Goal: Task Accomplishment & Management: Manage account settings

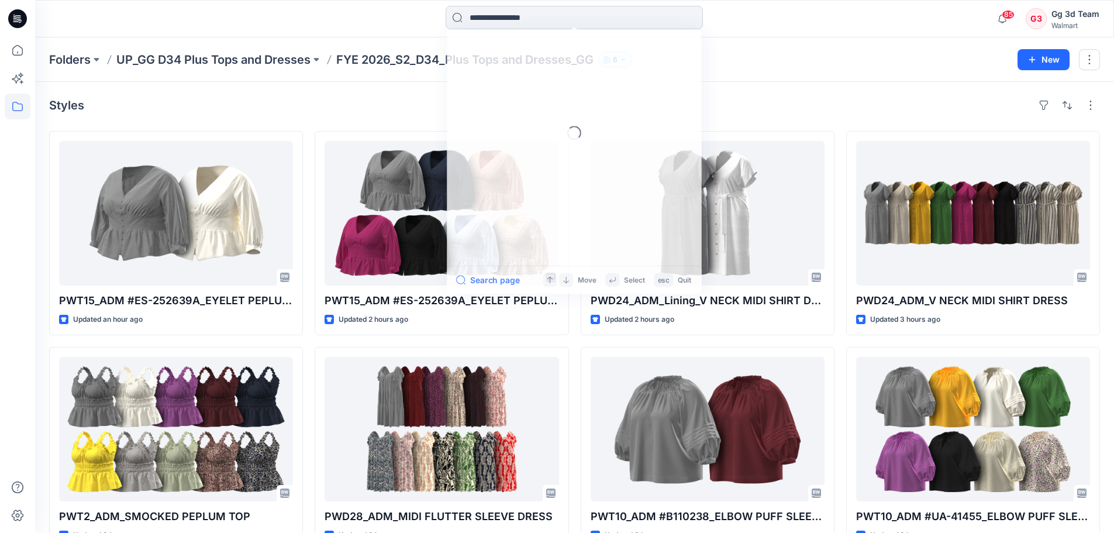
click at [495, 16] on input at bounding box center [574, 17] width 257 height 23
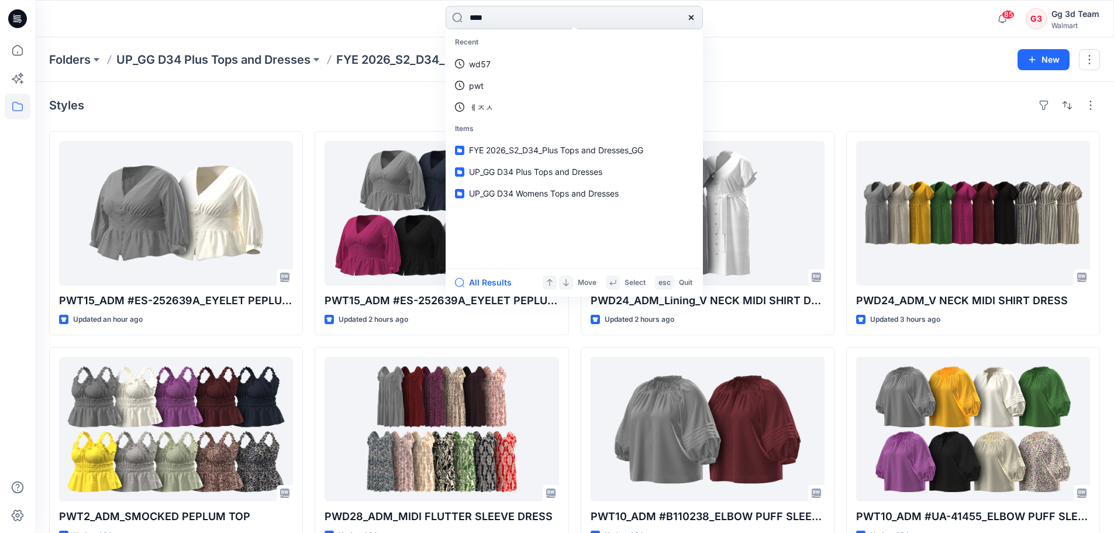
type input "*****"
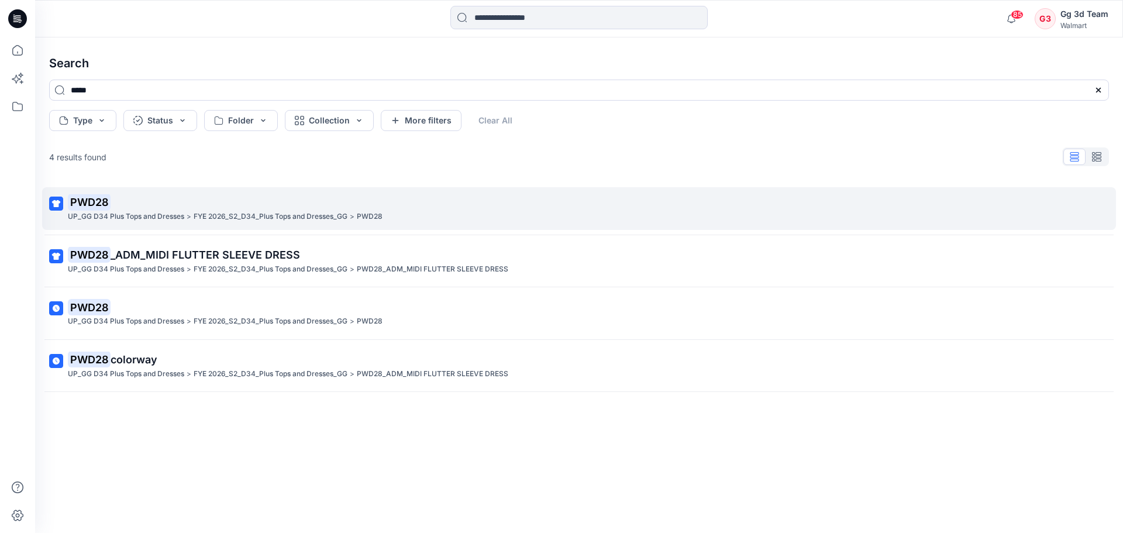
click at [475, 200] on p "PWD28" at bounding box center [578, 202] width 1020 height 16
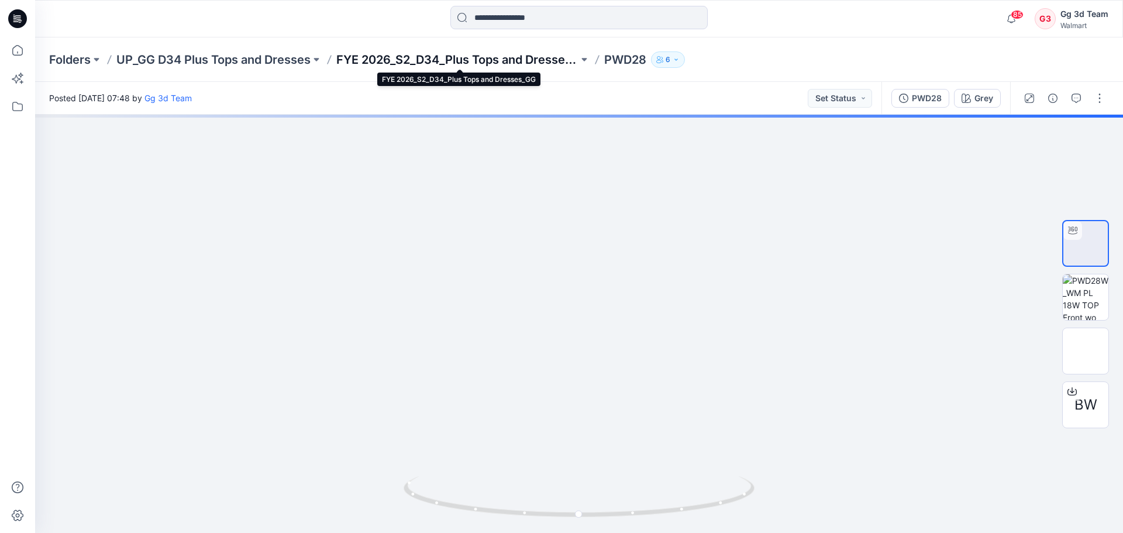
click at [431, 60] on p "FYE 2026_S2_D34_Plus Tops and Dresses_GG" at bounding box center [457, 59] width 242 height 16
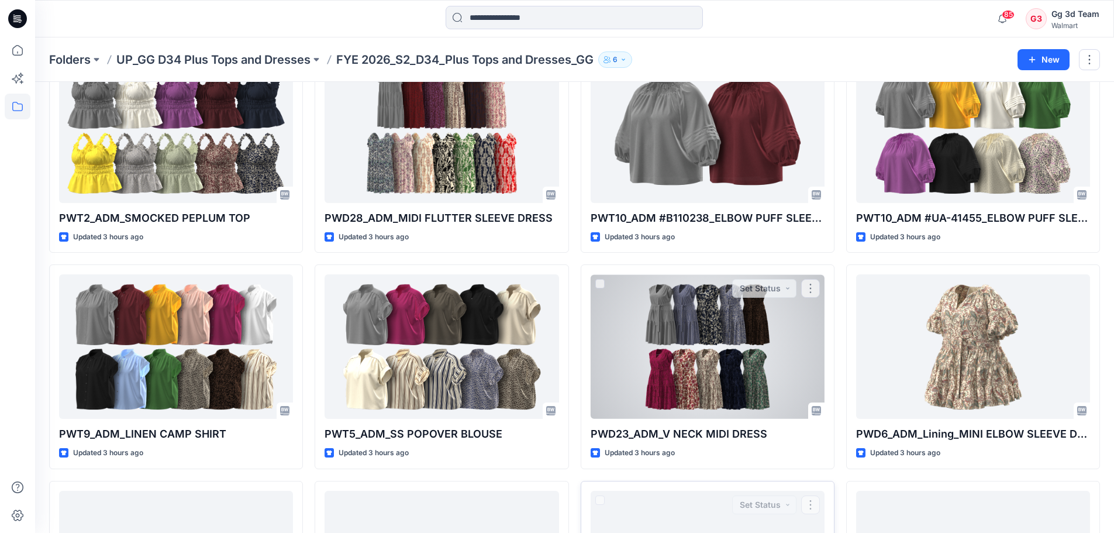
scroll to position [234, 0]
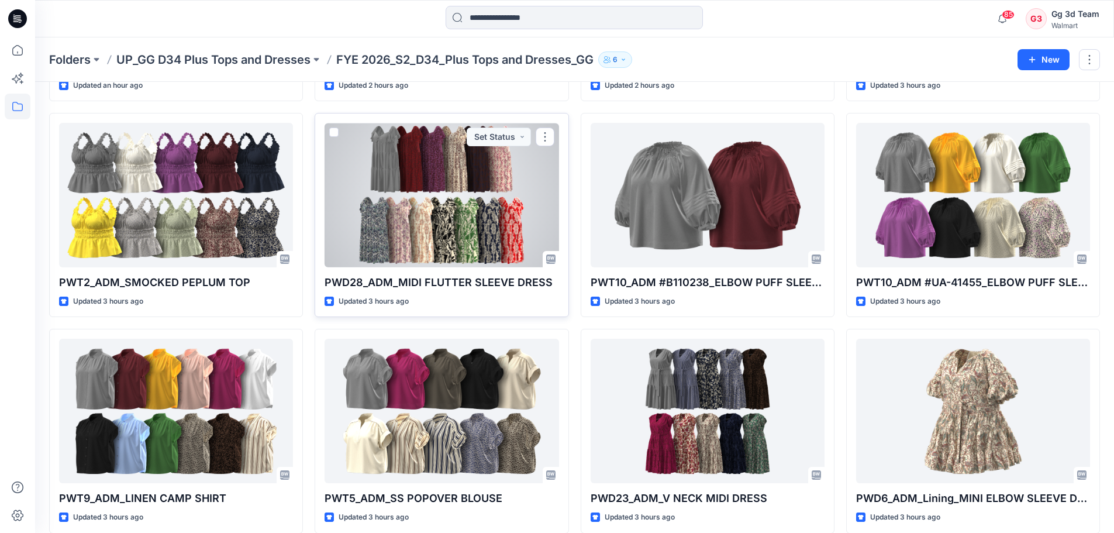
click at [415, 157] on div at bounding box center [442, 195] width 234 height 144
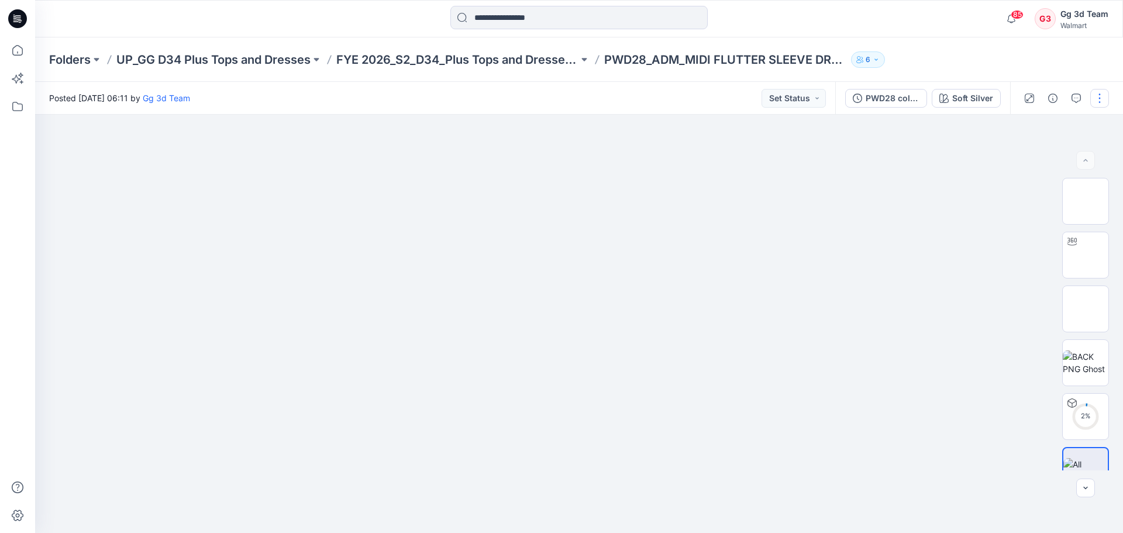
click at [1098, 95] on button "button" at bounding box center [1099, 98] width 19 height 19
click at [1030, 161] on p "Edit" at bounding box center [1024, 158] width 15 height 12
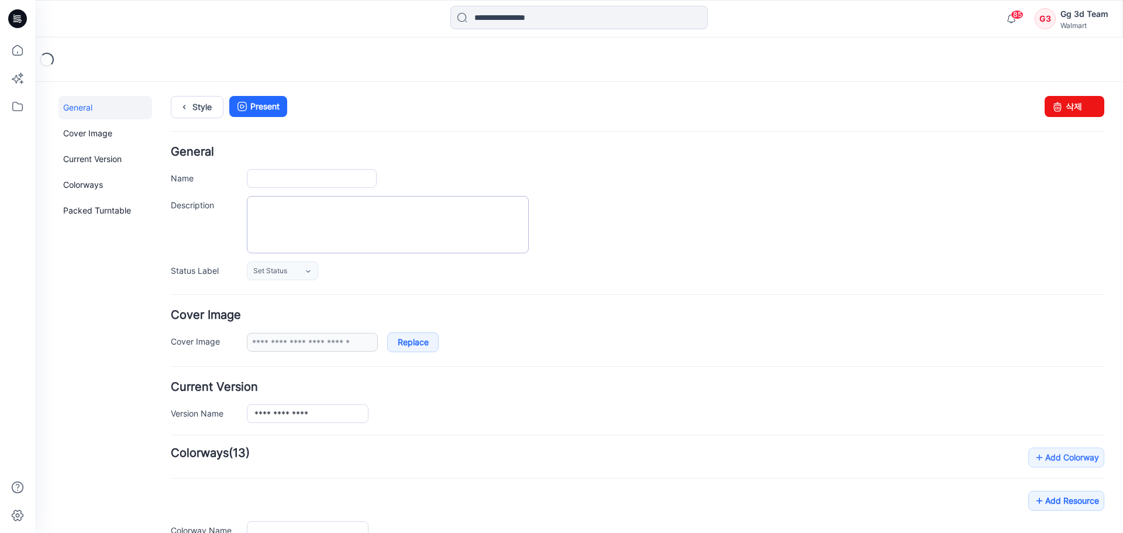
type input "**********"
click at [270, 175] on input "**********" at bounding box center [312, 178] width 130 height 19
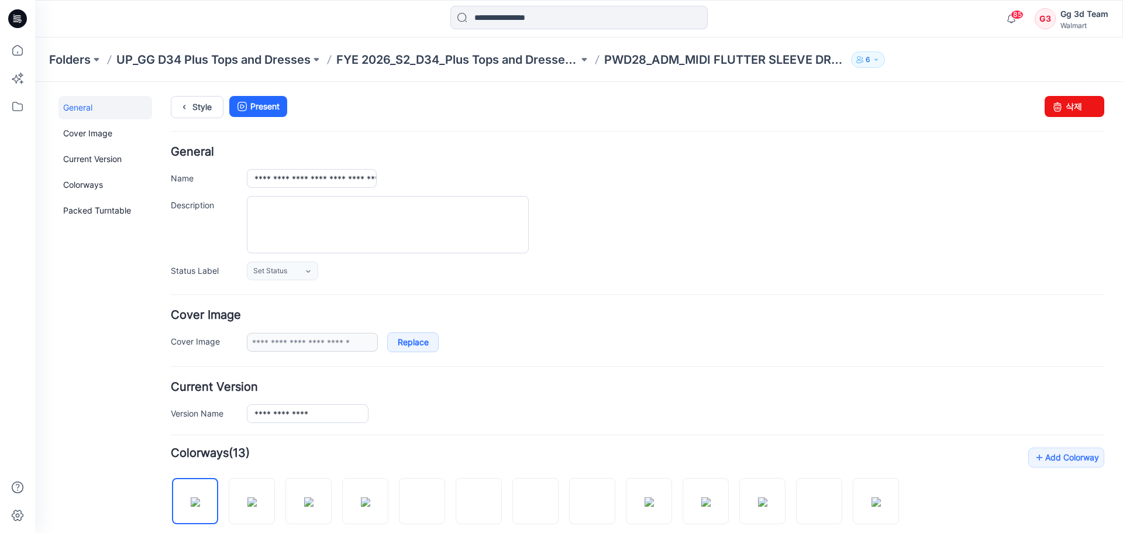
drag, startPoint x: 553, startPoint y: 164, endPoint x: 305, endPoint y: 82, distance: 260.7
click at [553, 164] on div "**********" at bounding box center [637, 213] width 933 height 134
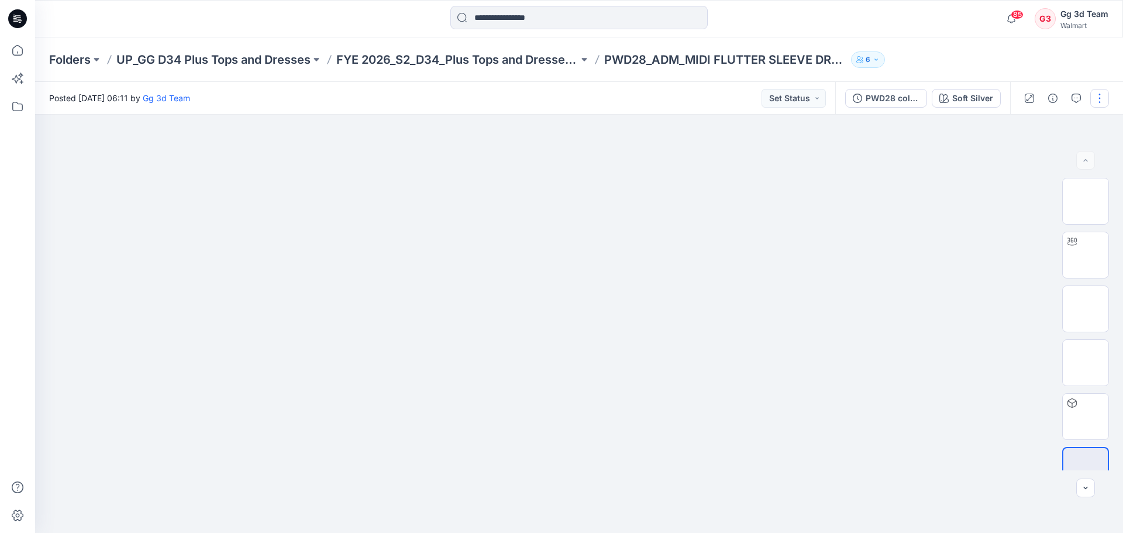
click at [1096, 97] on button "button" at bounding box center [1099, 98] width 19 height 19
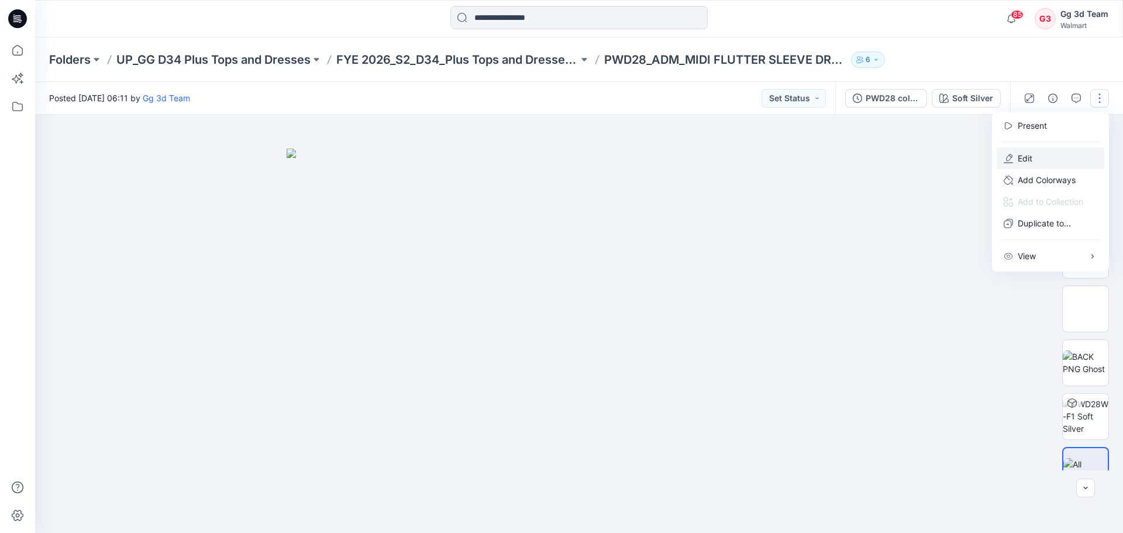
click at [1038, 155] on button "Edit" at bounding box center [1050, 158] width 108 height 22
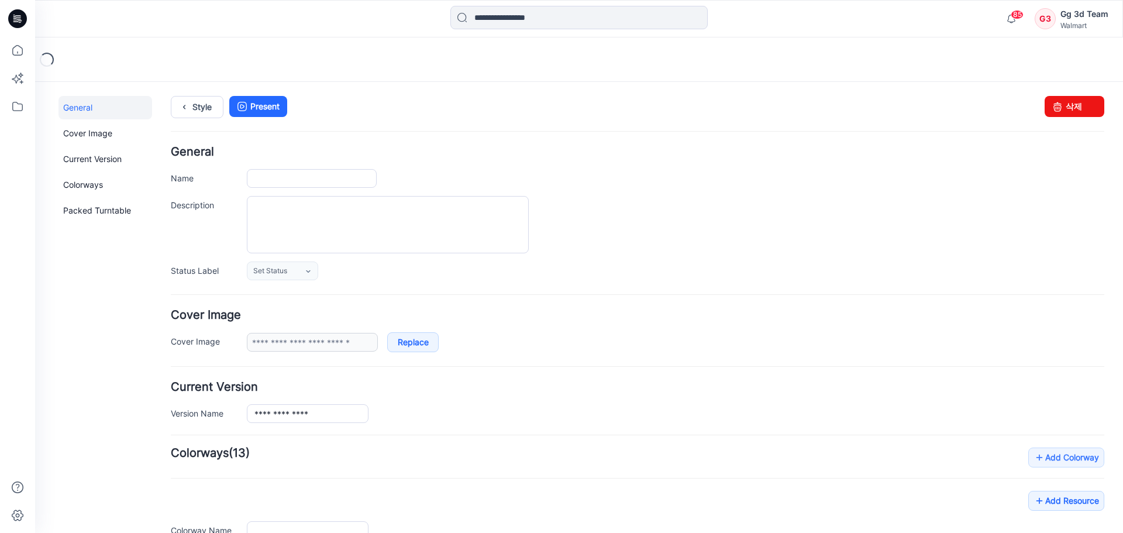
type input "**********"
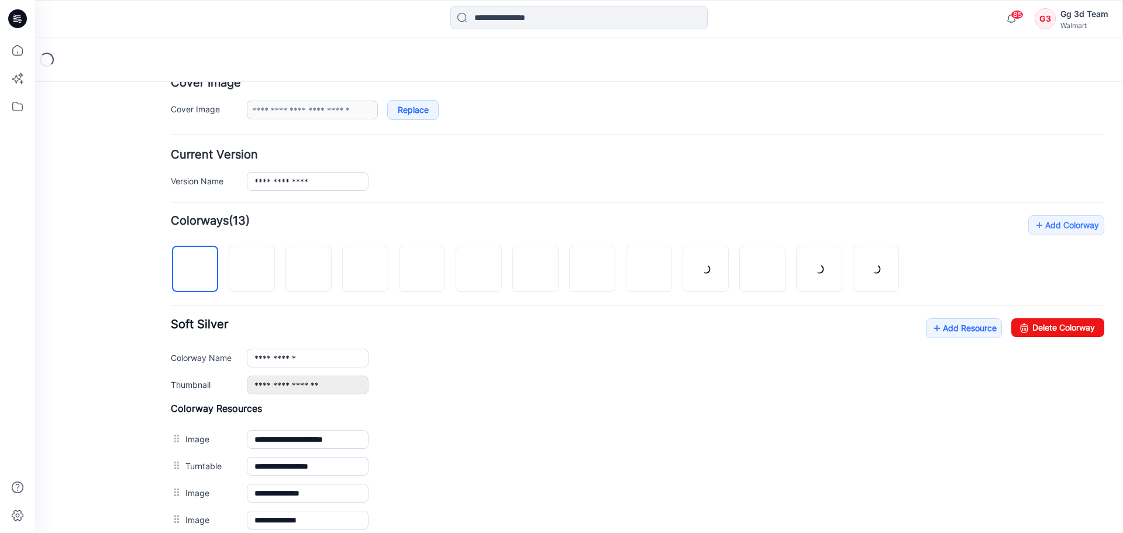
scroll to position [234, 0]
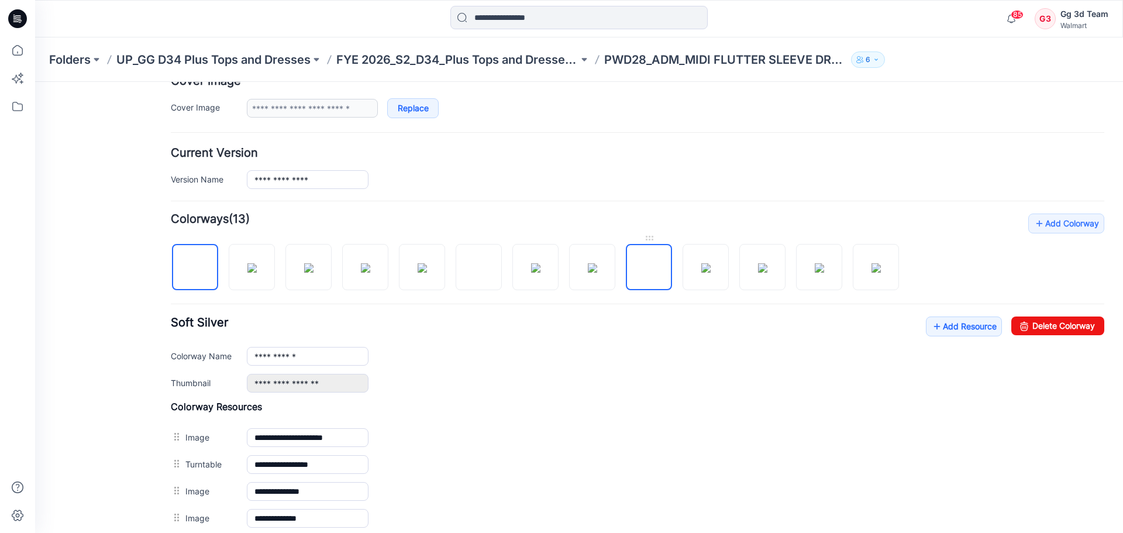
click at [649, 268] on img at bounding box center [649, 268] width 0 height 0
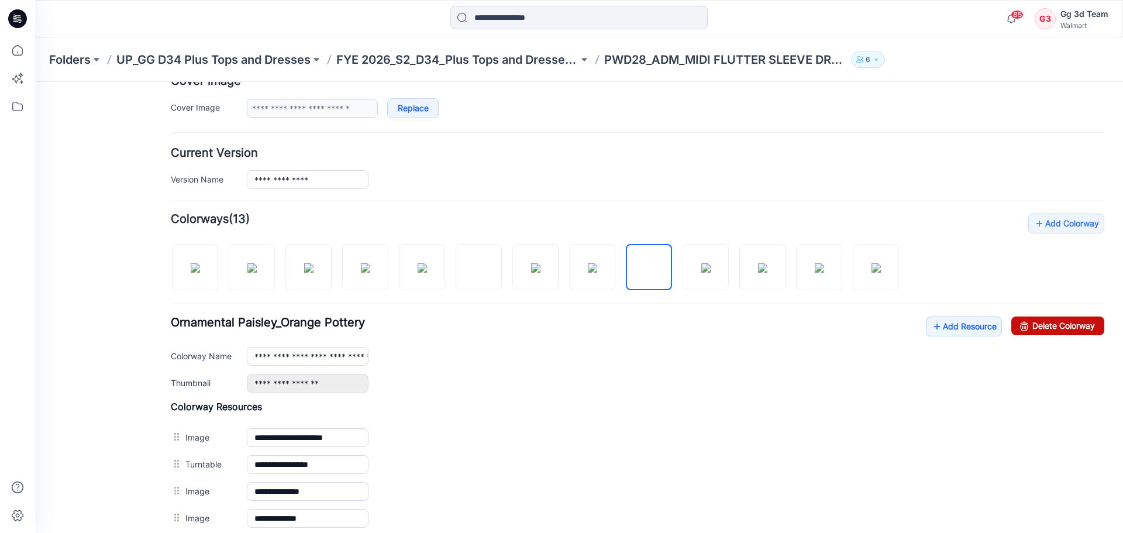
drag, startPoint x: 1041, startPoint y: 327, endPoint x: 657, endPoint y: 139, distance: 427.6
click at [1041, 327] on link "Delete Colorway" at bounding box center [1057, 325] width 93 height 19
type input "**********"
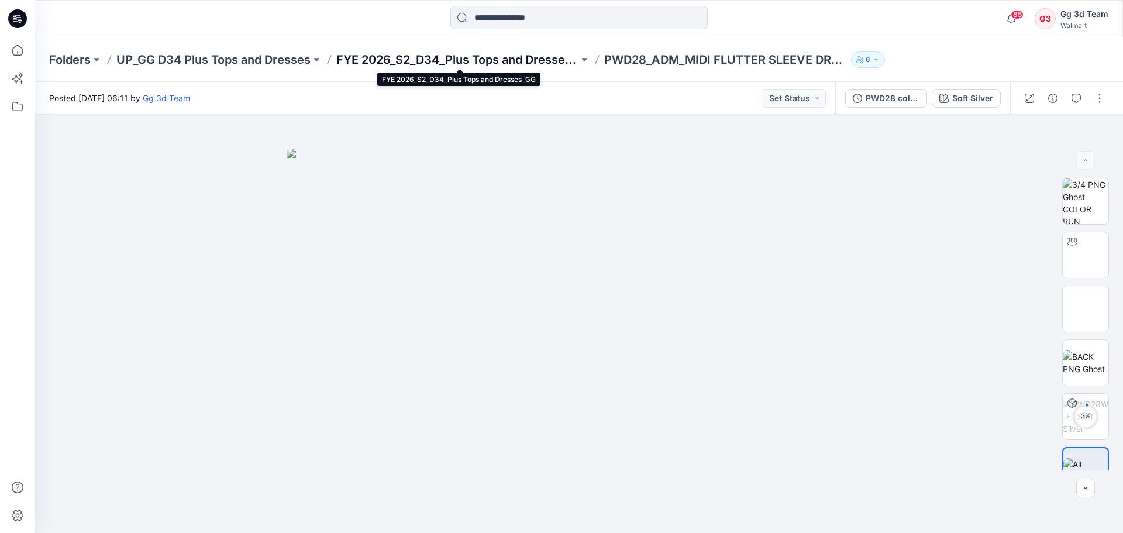
click at [497, 60] on p "FYE 2026_S2_D34_Plus Tops and Dresses_GG" at bounding box center [457, 59] width 242 height 16
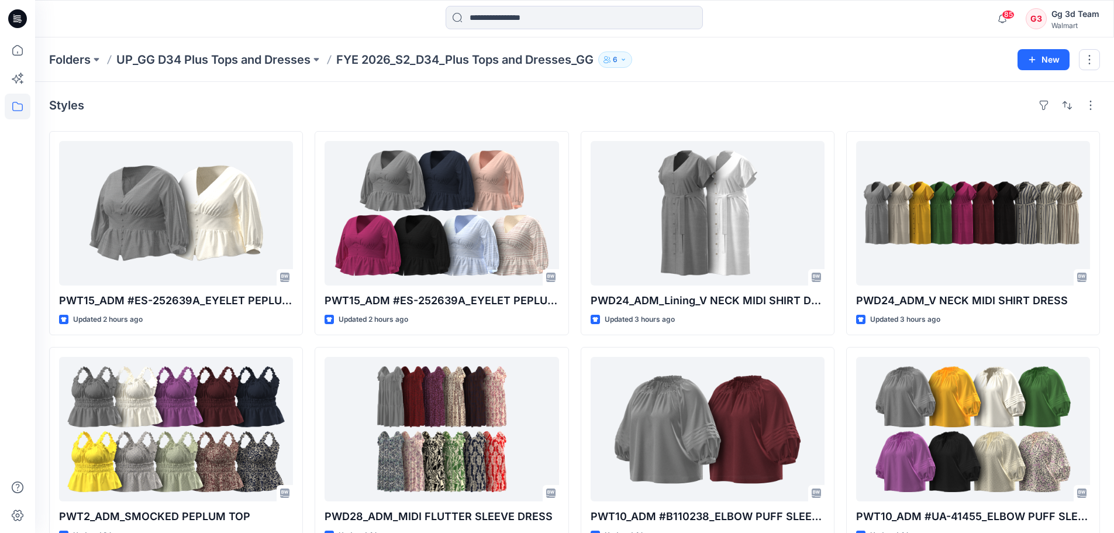
click at [352, 108] on div "Styles" at bounding box center [574, 105] width 1051 height 19
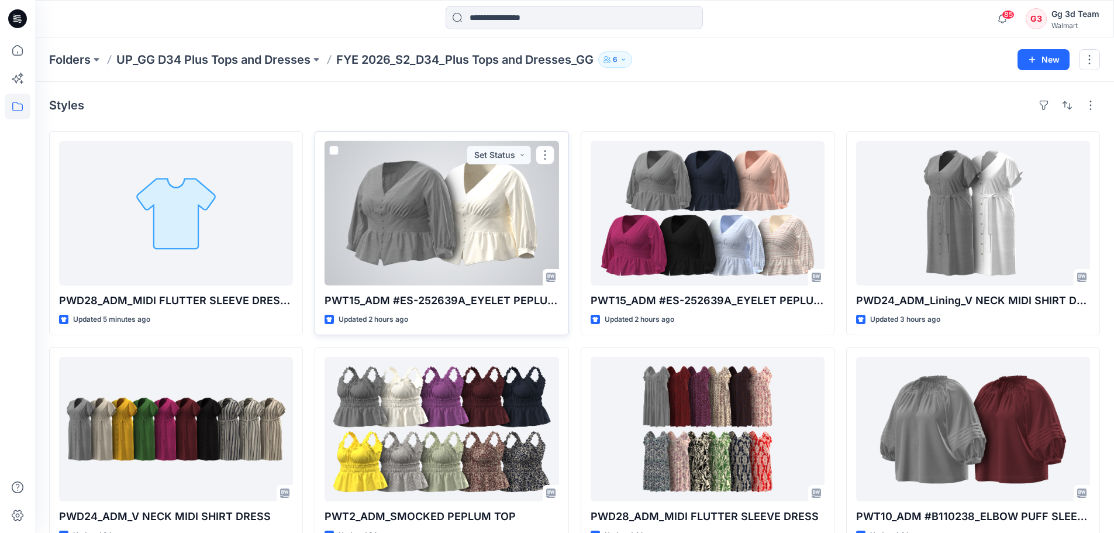
click at [411, 174] on div at bounding box center [442, 213] width 234 height 144
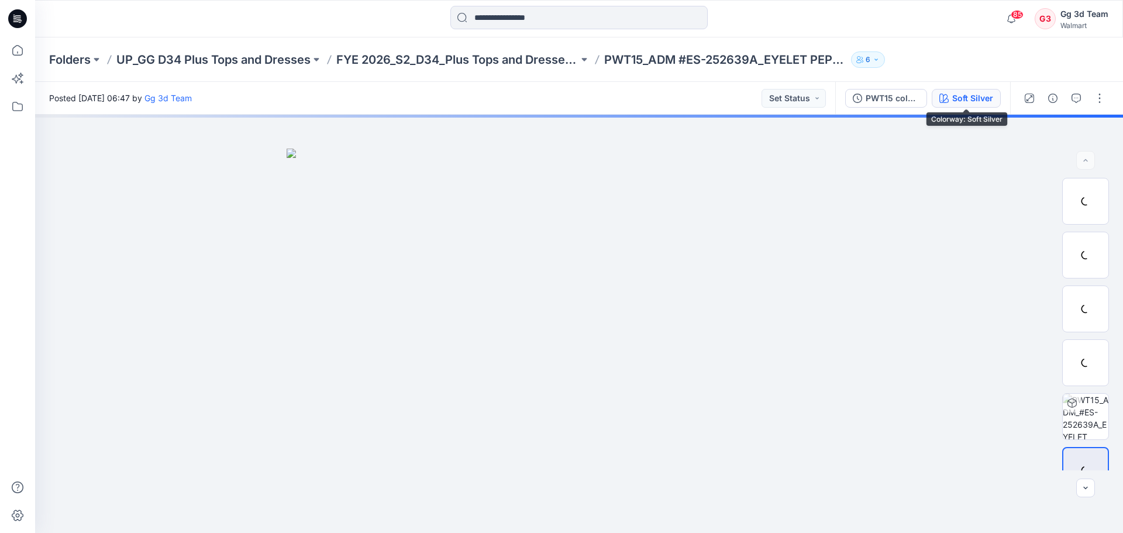
click at [972, 102] on div "Soft Silver" at bounding box center [972, 98] width 41 height 13
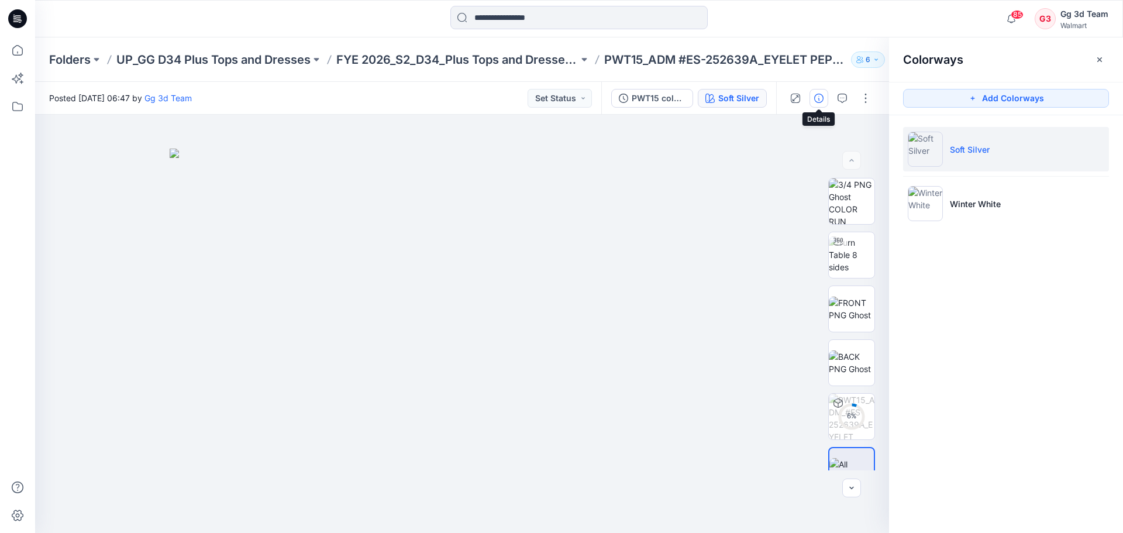
click at [827, 98] on button "button" at bounding box center [818, 98] width 19 height 19
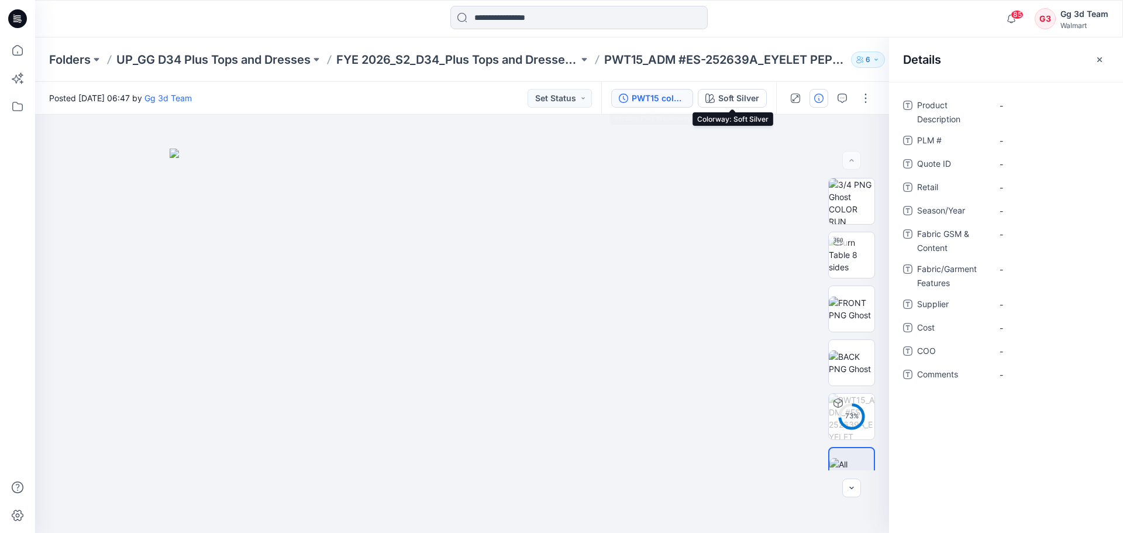
click at [659, 106] on button "PWT15 colorway" at bounding box center [652, 98] width 82 height 19
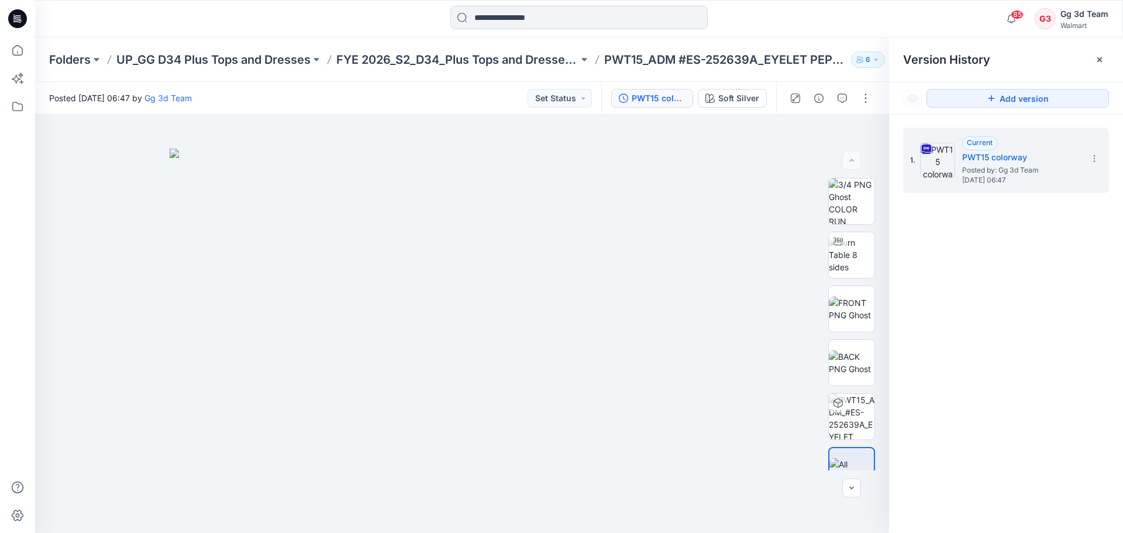
click at [951, 271] on div "1. Current PWT15 colorway Posted by: Gg 3d Team Wednesday, August 27, 2025 06:47" at bounding box center [1006, 332] width 234 height 435
click at [842, 106] on button "button" at bounding box center [842, 98] width 19 height 19
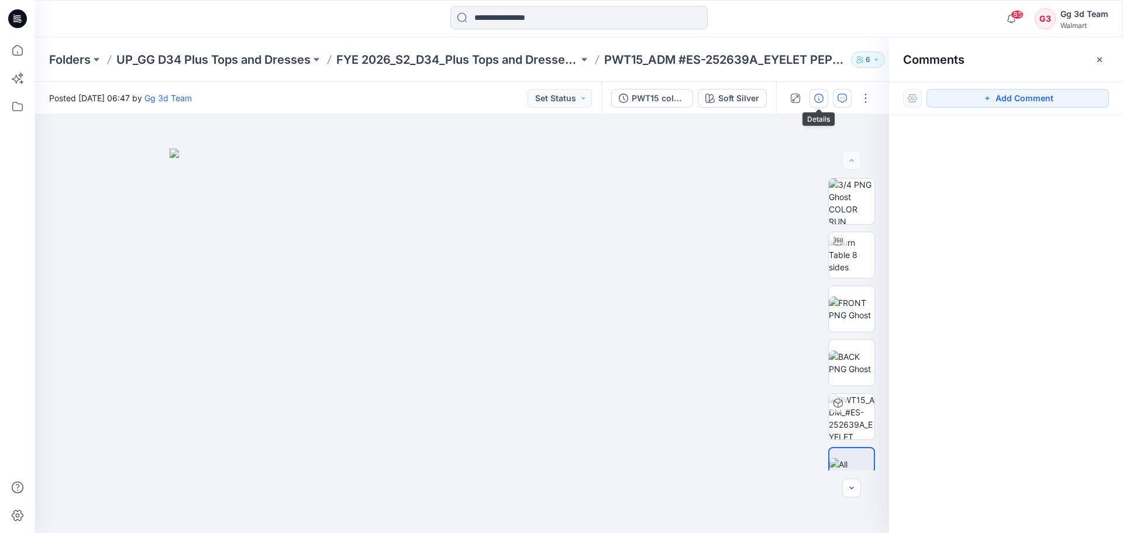
click at [812, 105] on button "button" at bounding box center [818, 98] width 19 height 19
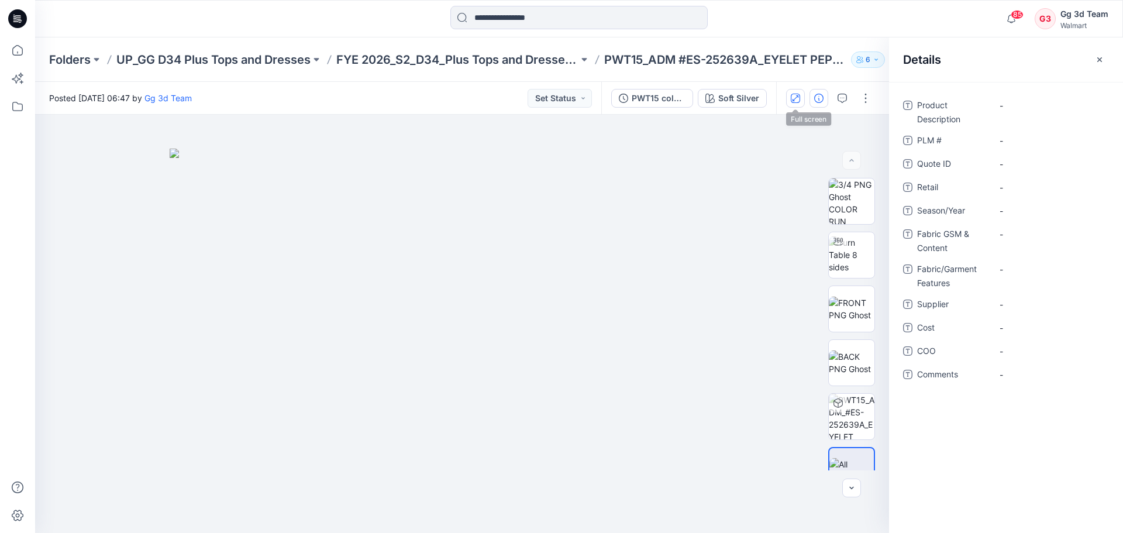
click at [802, 103] on button "button" at bounding box center [795, 98] width 19 height 19
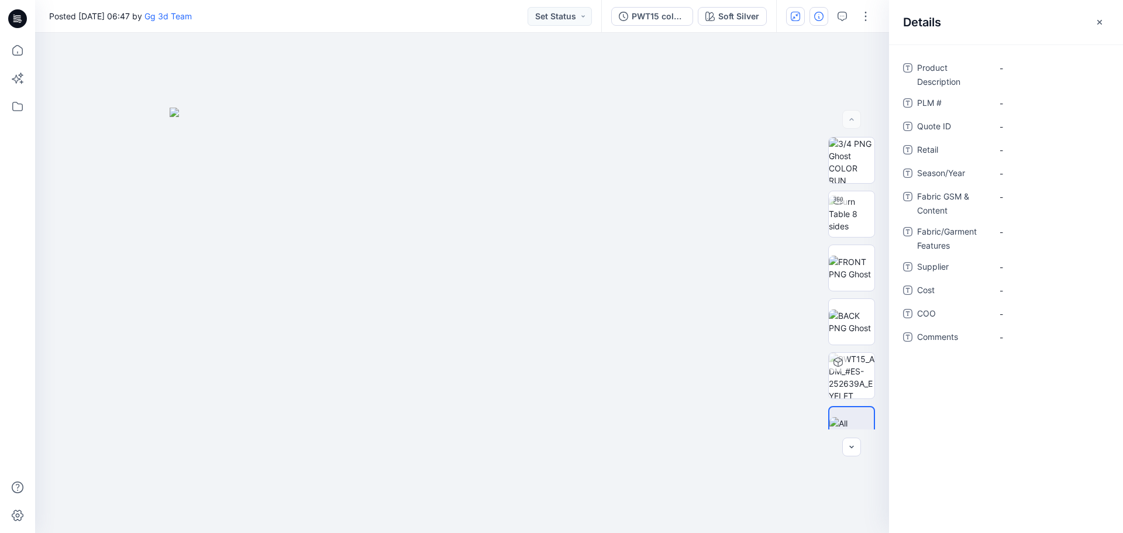
click at [795, 19] on icon "button" at bounding box center [795, 16] width 9 height 9
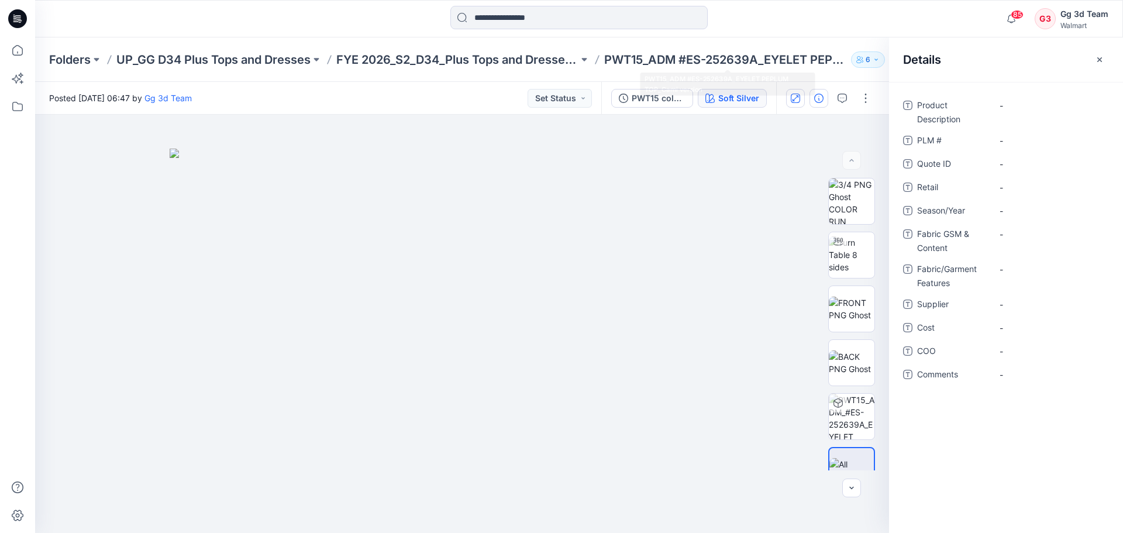
click at [716, 93] on button "Soft Silver" at bounding box center [732, 98] width 69 height 19
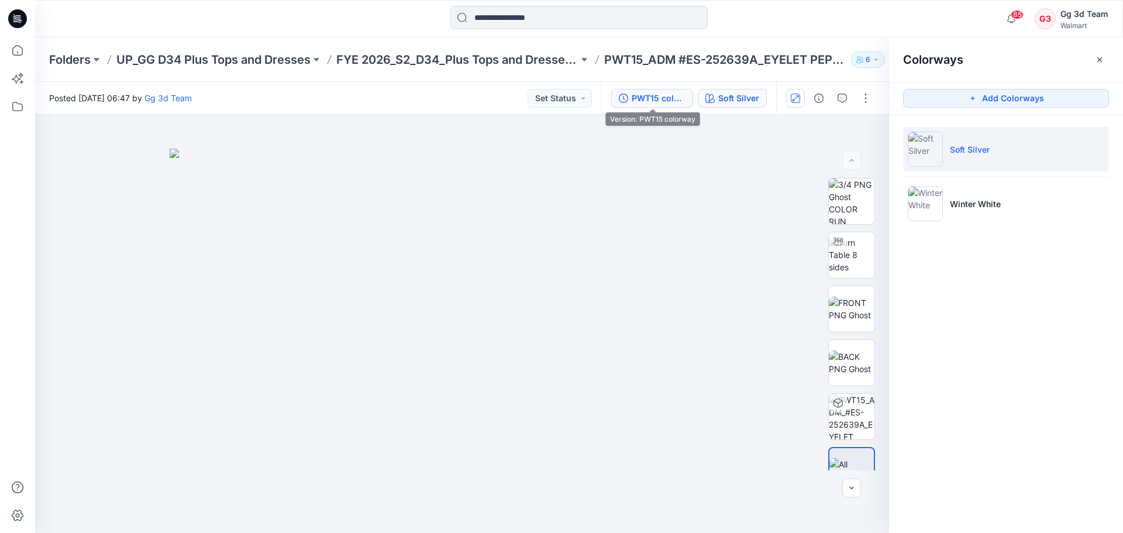
click at [663, 94] on div "PWT15 colorway" at bounding box center [659, 98] width 54 height 13
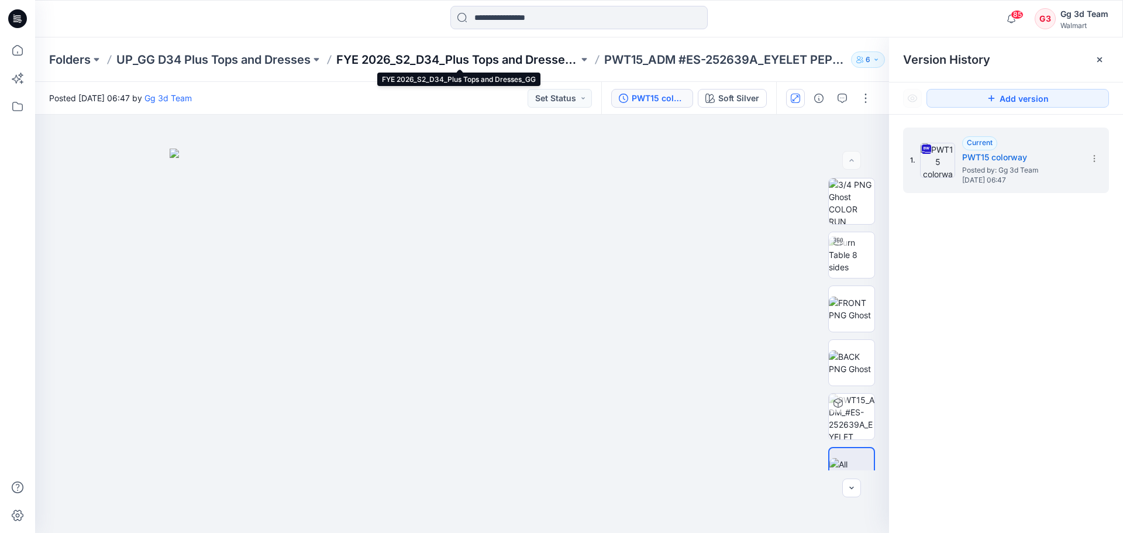
click at [539, 63] on p "FYE 2026_S2_D34_Plus Tops and Dresses_GG" at bounding box center [457, 59] width 242 height 16
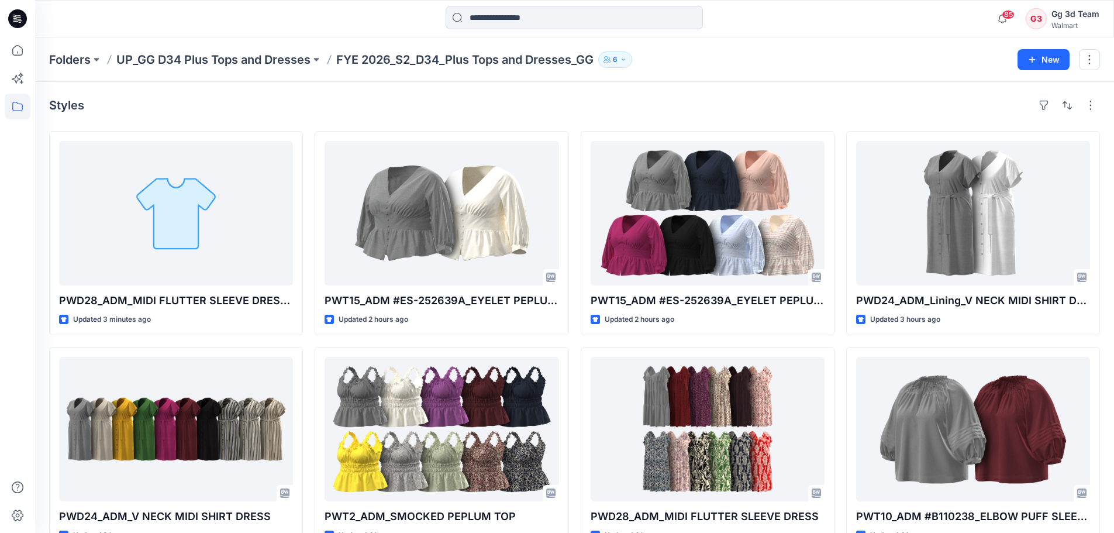
click at [402, 111] on div "Styles" at bounding box center [574, 105] width 1051 height 19
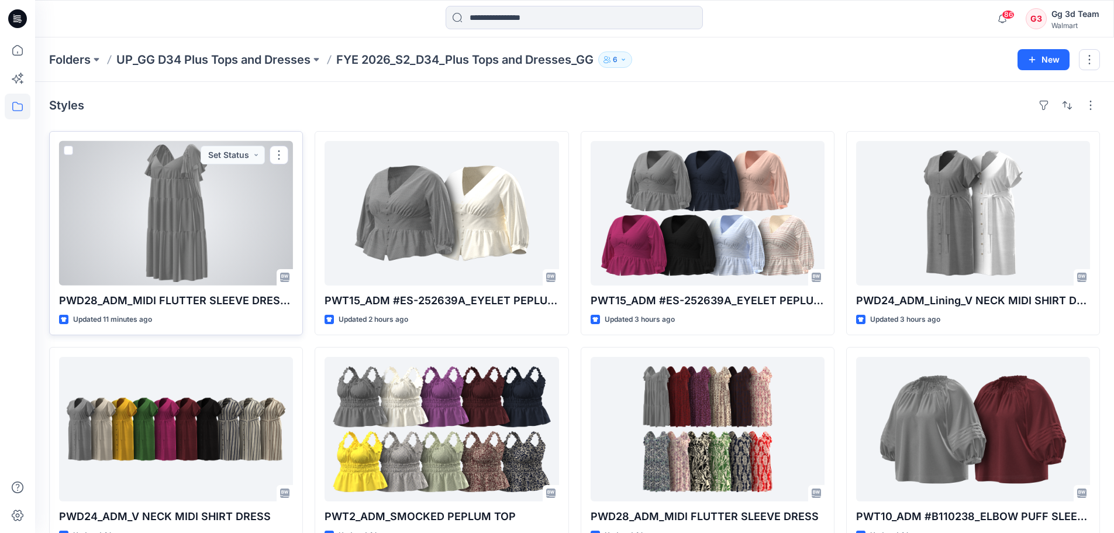
click at [216, 228] on div at bounding box center [176, 213] width 234 height 144
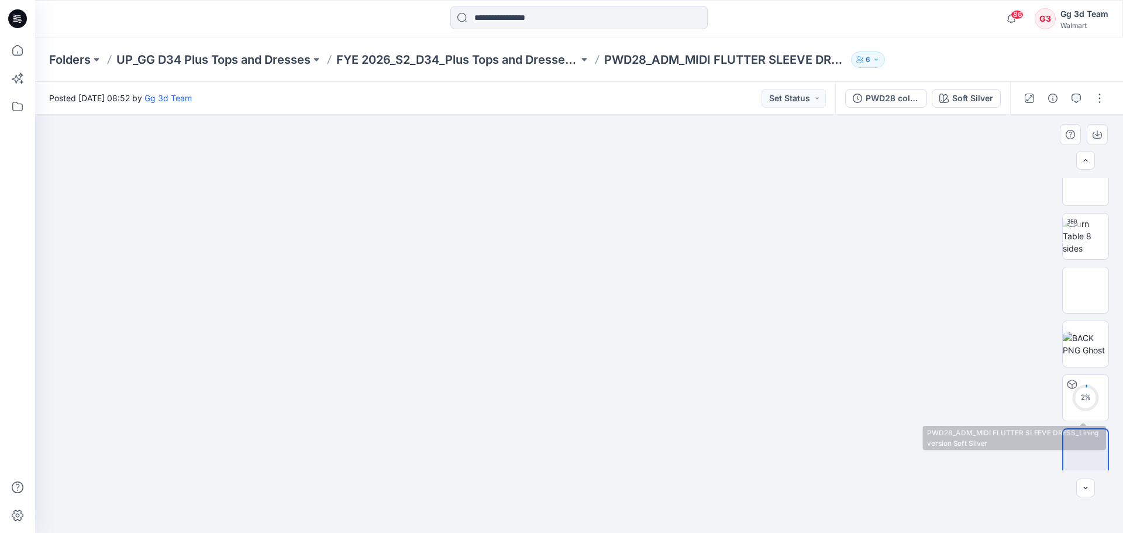
scroll to position [23, 0]
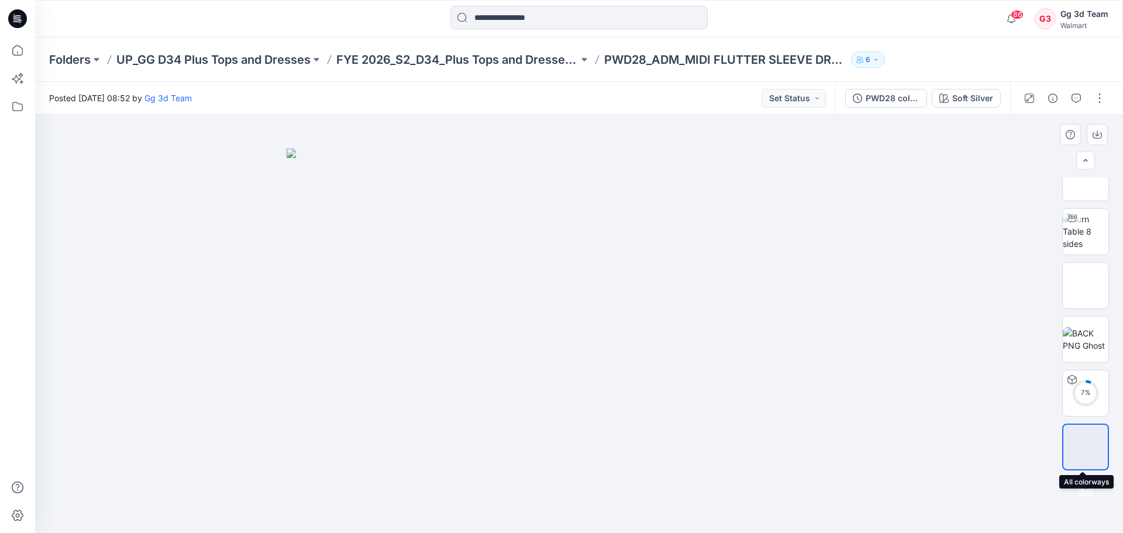
click at [1085, 447] on img at bounding box center [1085, 447] width 0 height 0
drag, startPoint x: 654, startPoint y: 290, endPoint x: 722, endPoint y: 274, distance: 69.6
click at [722, 274] on img at bounding box center [579, 341] width 585 height 385
drag, startPoint x: 579, startPoint y: 248, endPoint x: 603, endPoint y: 248, distance: 24.6
click at [602, 248] on img at bounding box center [579, 341] width 585 height 385
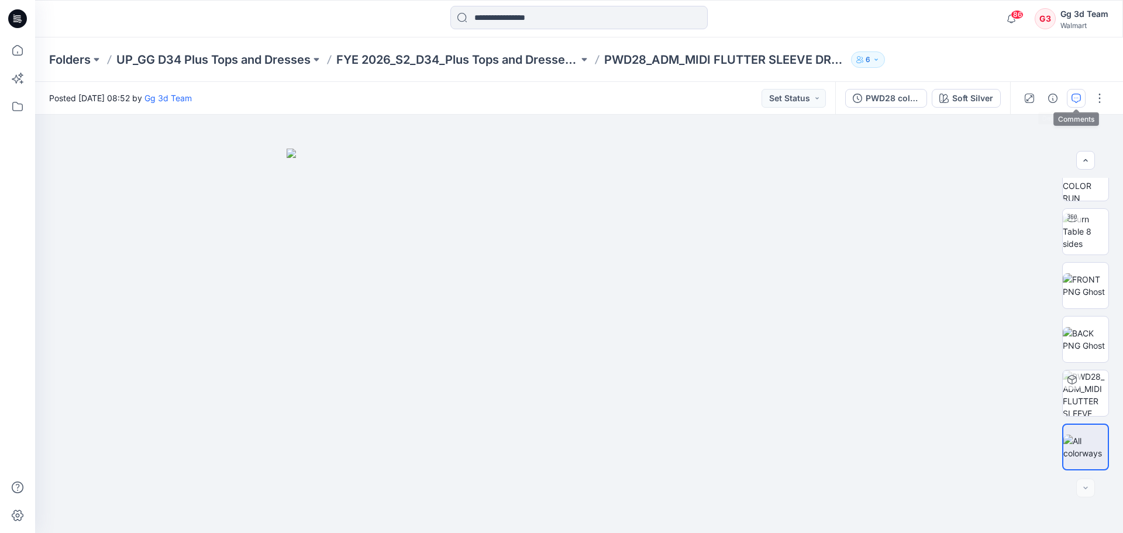
click at [1076, 95] on icon "button" at bounding box center [1075, 98] width 9 height 9
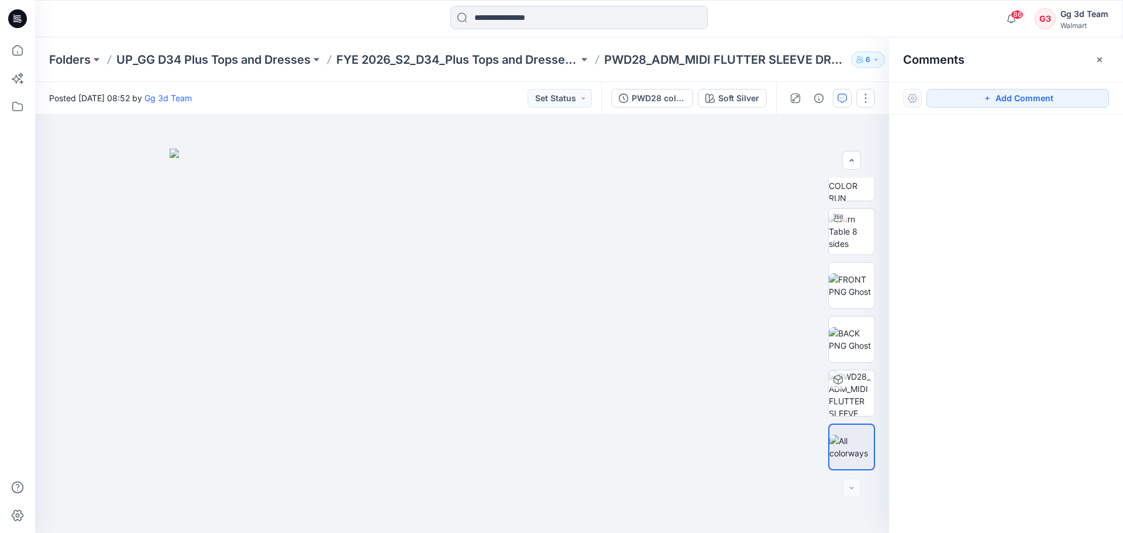
click at [869, 98] on button "button" at bounding box center [865, 98] width 19 height 19
click at [831, 151] on button "Edit" at bounding box center [816, 158] width 108 height 22
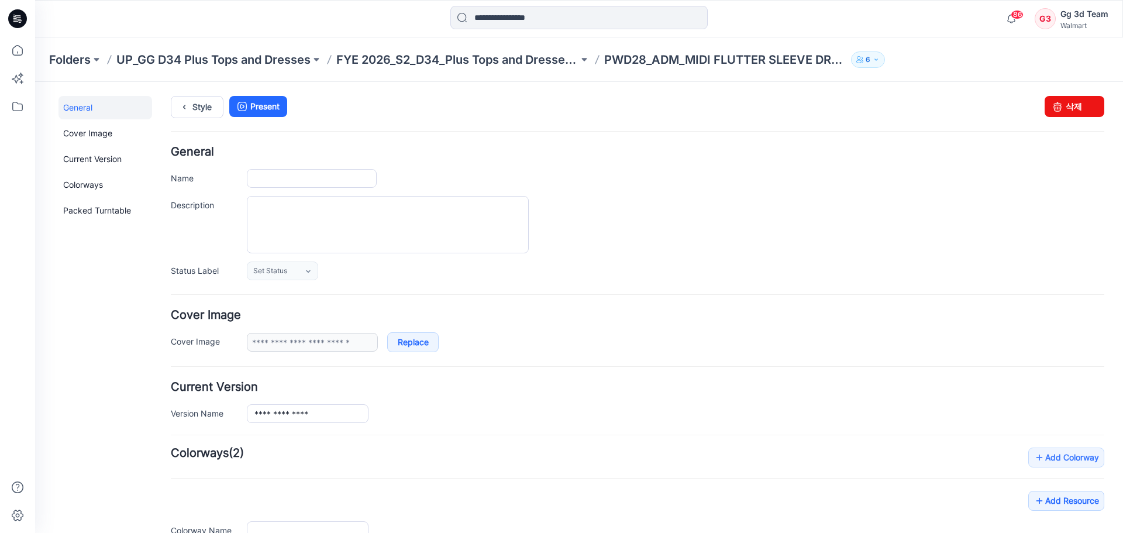
type input "**********"
click at [252, 502] on img at bounding box center [252, 502] width 0 height 0
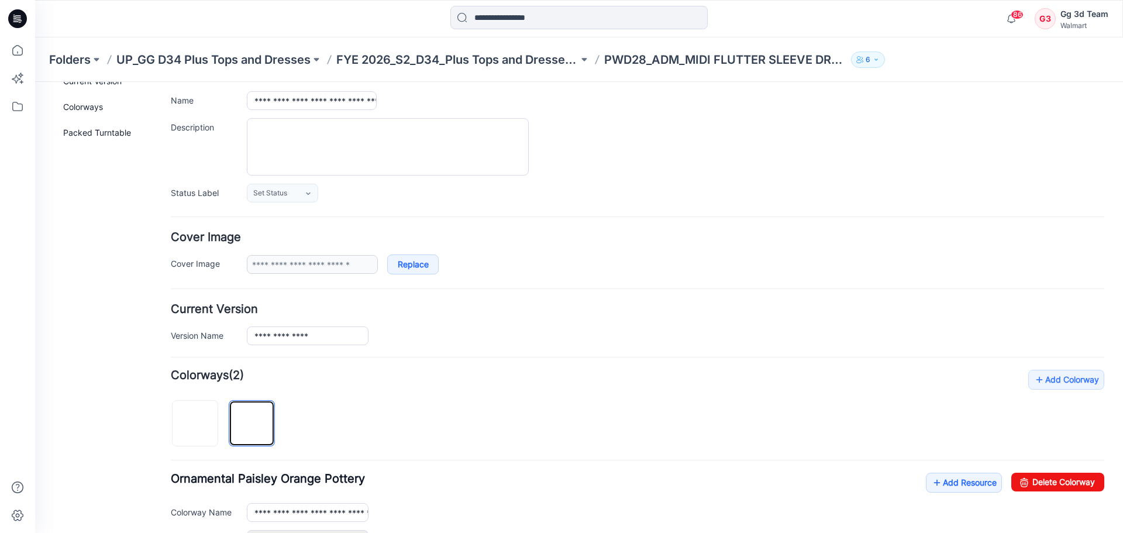
scroll to position [175, 0]
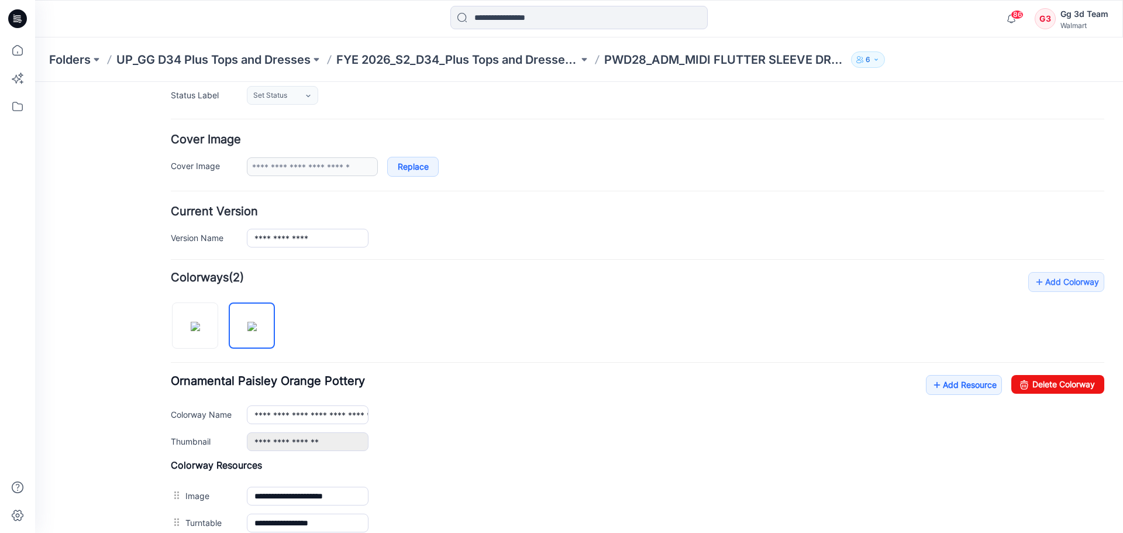
click at [1028, 394] on div "**********" at bounding box center [637, 413] width 933 height 76
drag, startPoint x: 1031, startPoint y: 388, endPoint x: 646, endPoint y: 137, distance: 459.8
click at [1031, 388] on link "Delete Colorway" at bounding box center [1057, 384] width 93 height 19
type input "**********"
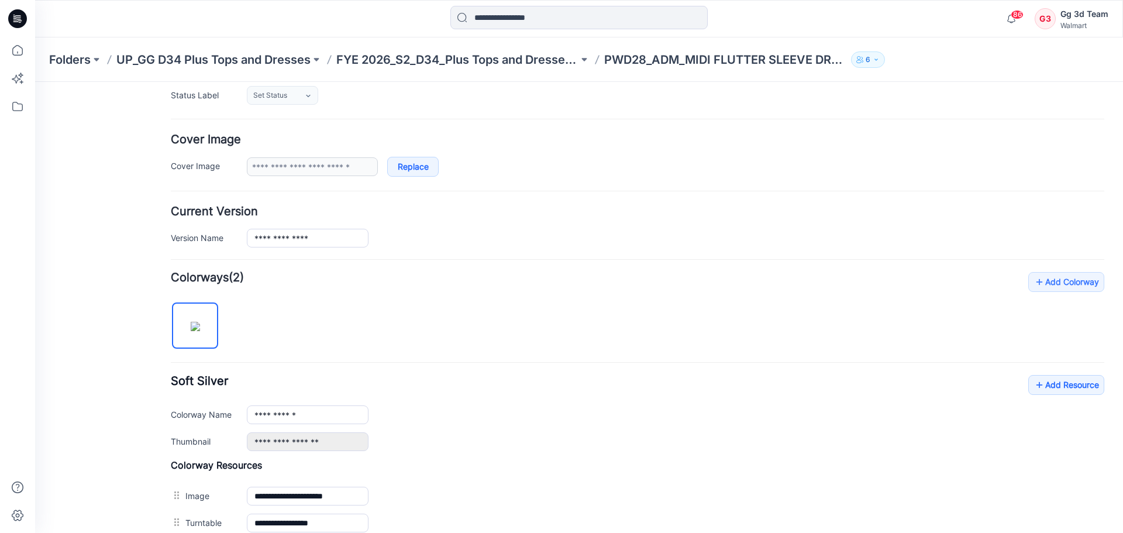
scroll to position [0, 0]
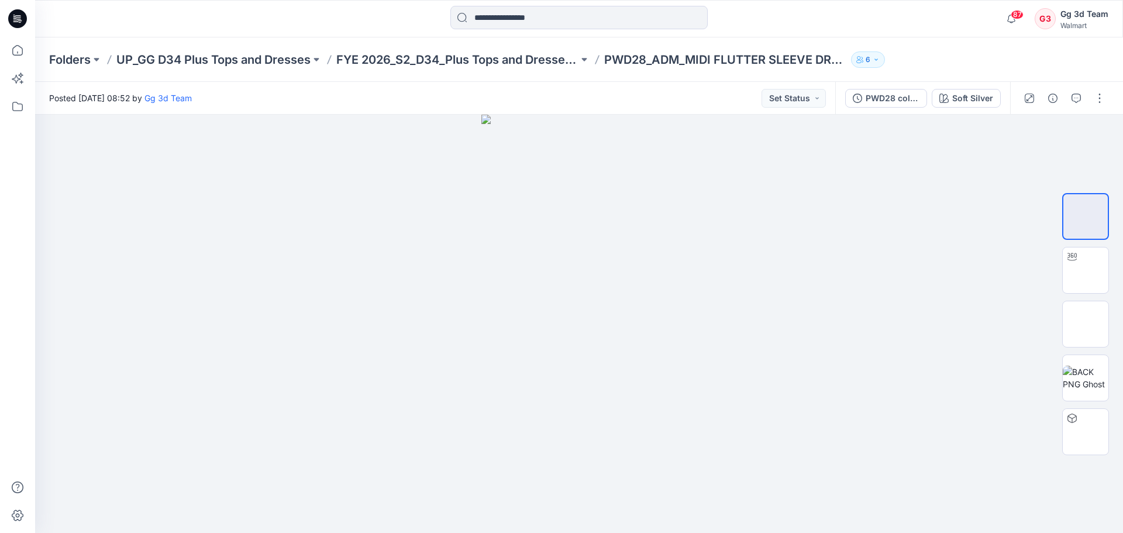
click at [610, 84] on div "Posted [DATE] 08:52 by Gg 3d Team Set Status" at bounding box center [435, 98] width 800 height 32
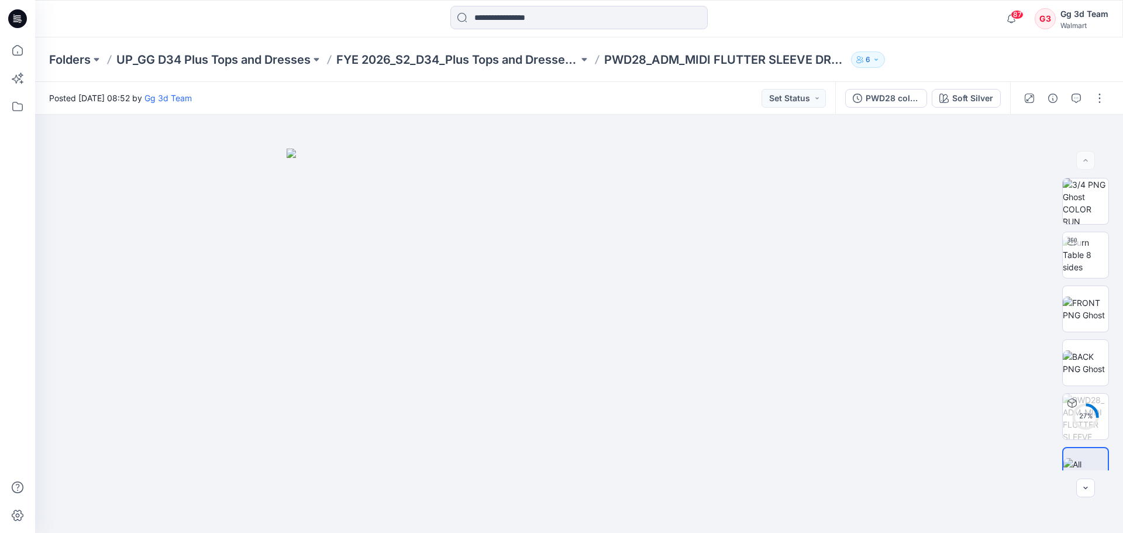
click at [667, 87] on div "Posted [DATE] 08:52 by Gg 3d Team Set Status" at bounding box center [435, 98] width 800 height 32
click at [387, 61] on p "FYE 2026_S2_D34_Plus Tops and Dresses_GG" at bounding box center [457, 59] width 242 height 16
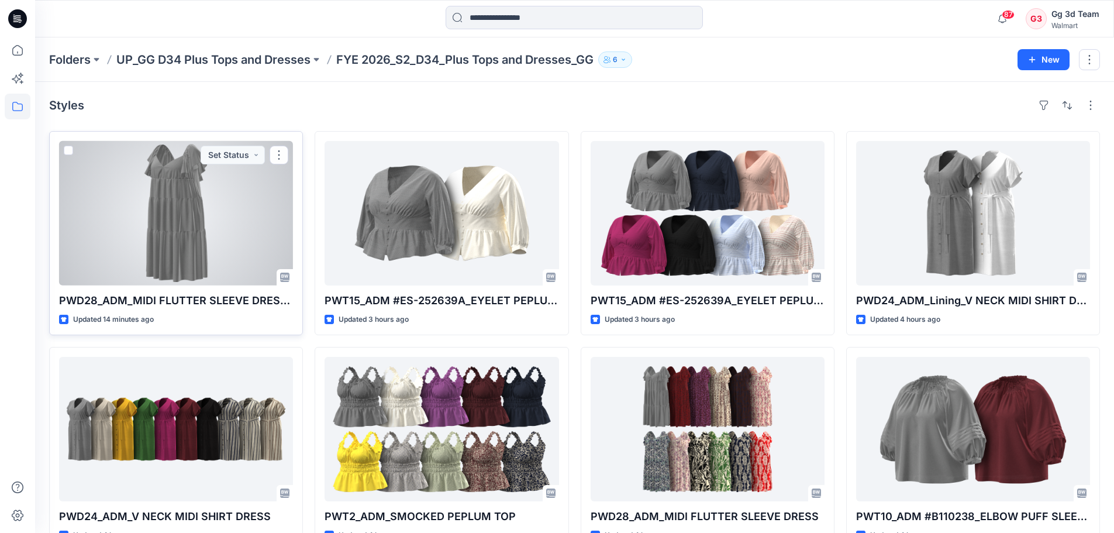
click at [159, 221] on div at bounding box center [176, 213] width 234 height 144
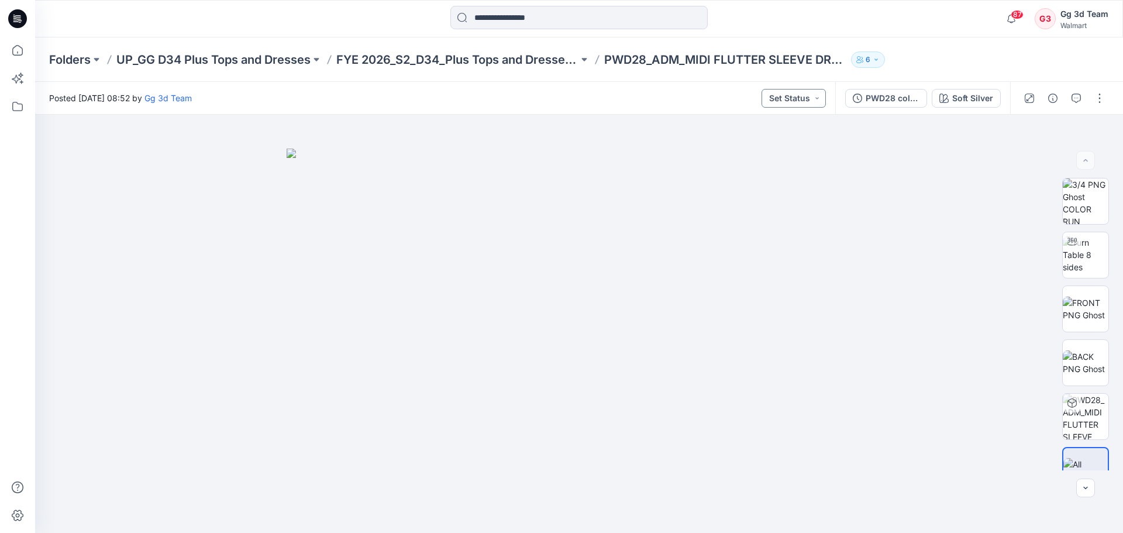
click at [788, 103] on button "Set Status" at bounding box center [793, 98] width 64 height 19
click at [613, 92] on div "Posted Wednesday, August 27, 2025 08:52 by Gg 3d Team Set Status Set Status *Re…" at bounding box center [435, 98] width 800 height 32
click at [523, 57] on p "FYE 2026_S2_D34_Plus Tops and Dresses_GG" at bounding box center [457, 59] width 242 height 16
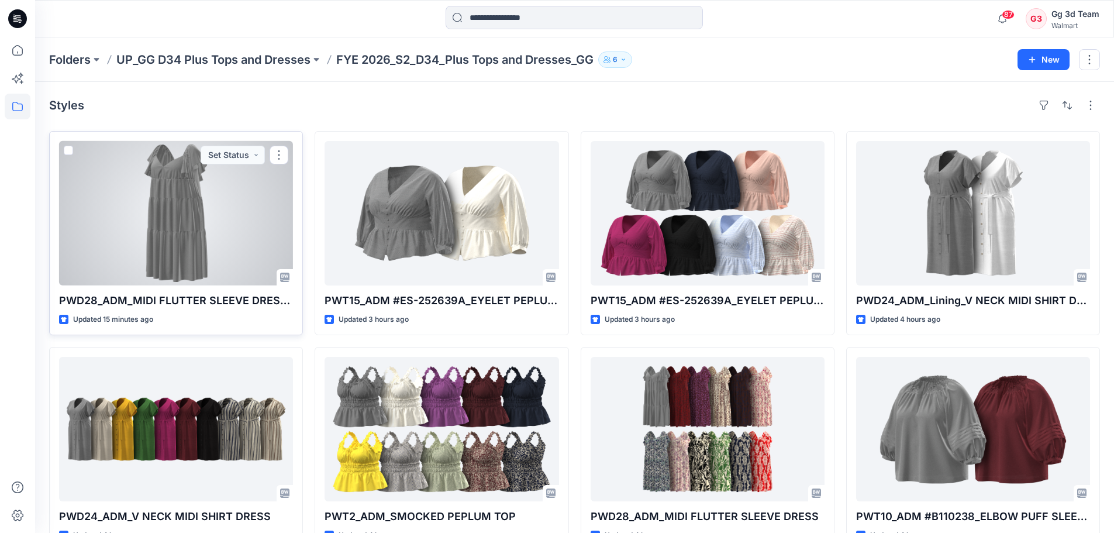
click at [144, 196] on div at bounding box center [176, 213] width 234 height 144
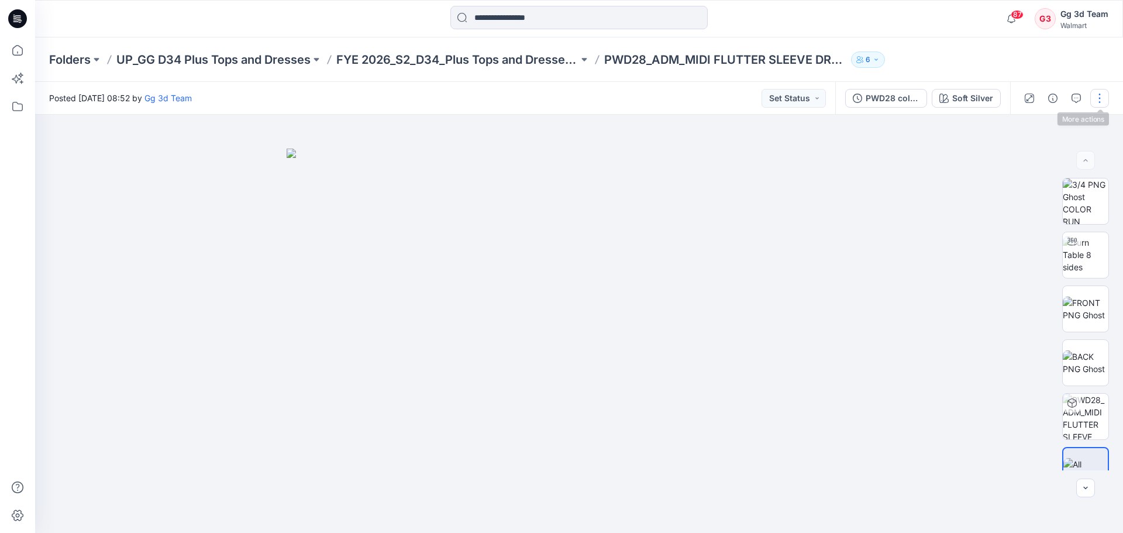
click at [1093, 105] on button "button" at bounding box center [1099, 98] width 19 height 19
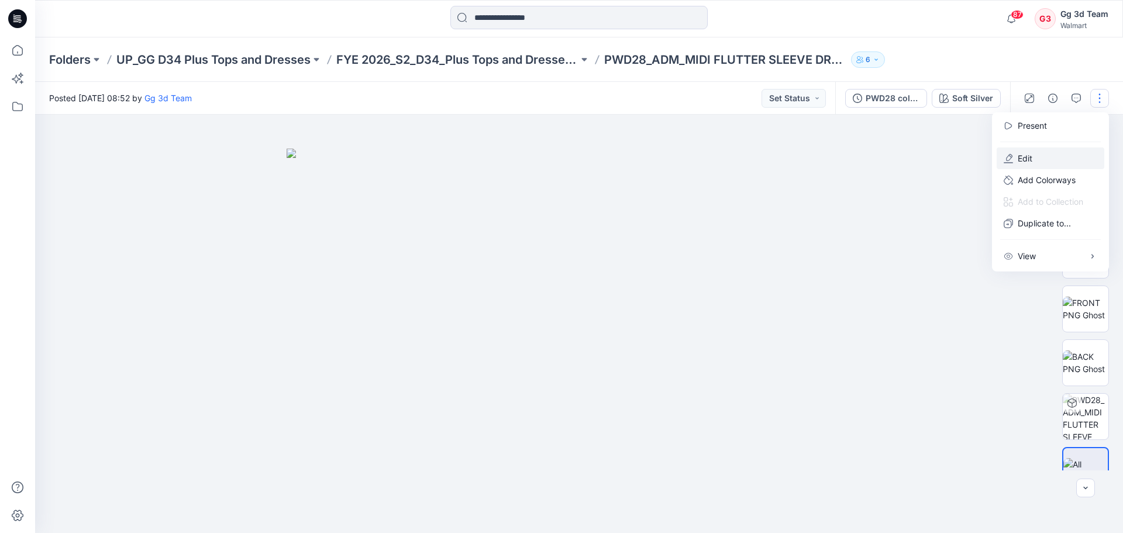
click at [1027, 154] on p "Edit" at bounding box center [1024, 158] width 15 height 12
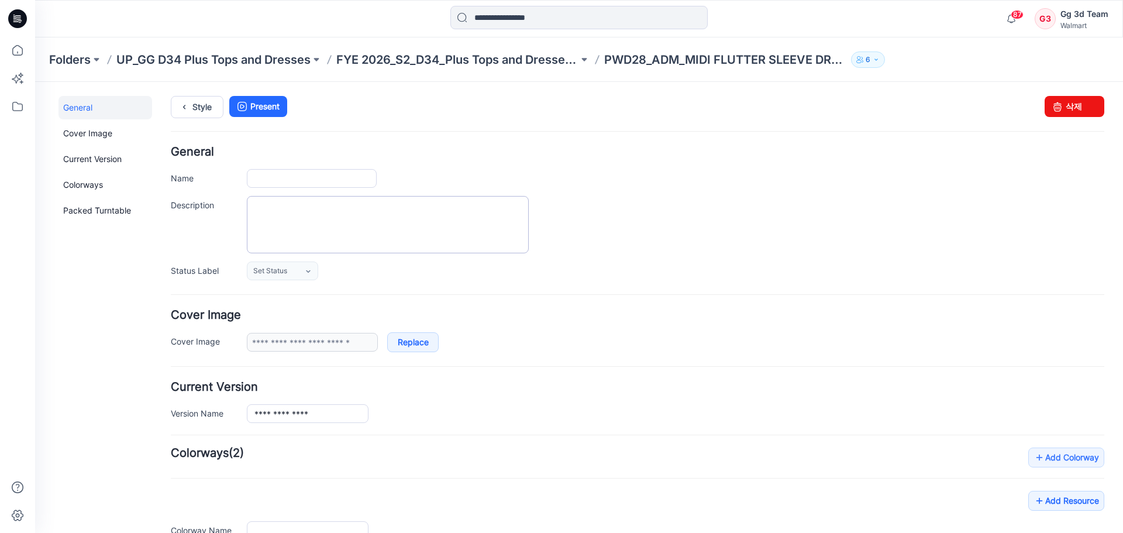
type input "**********"
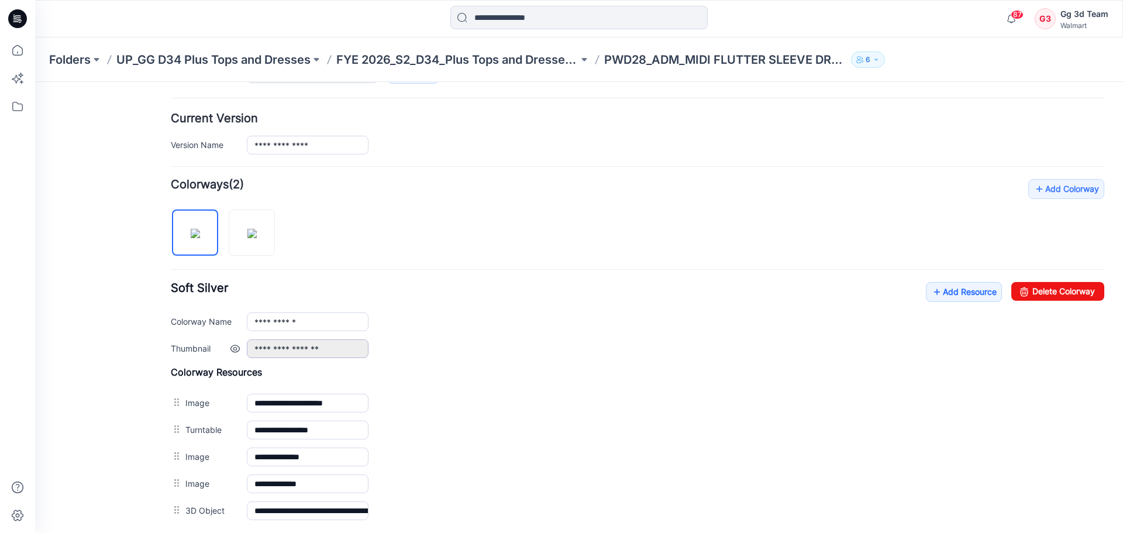
scroll to position [292, 0]
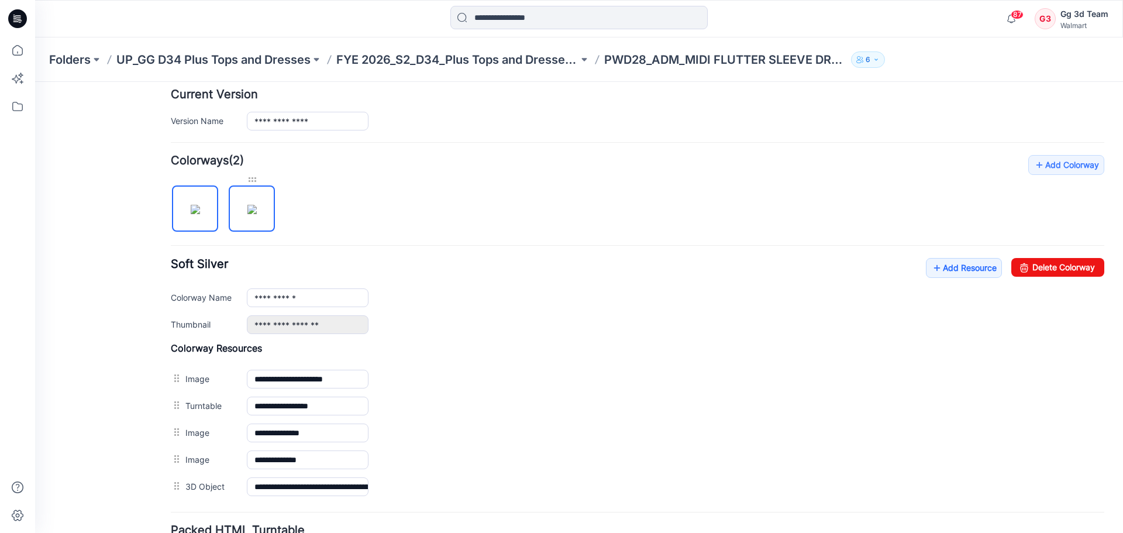
click at [252, 180] on div at bounding box center [252, 180] width 46 height 12
click at [253, 205] on img at bounding box center [251, 209] width 9 height 9
click at [1055, 263] on link "Delete Colorway" at bounding box center [1057, 267] width 93 height 19
type input "**********"
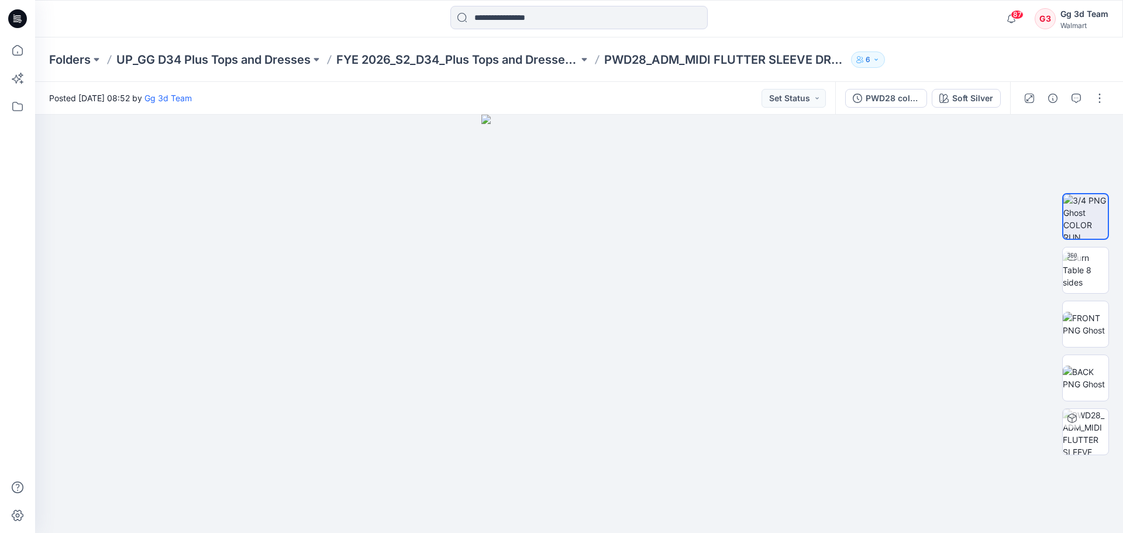
click at [472, 46] on div "Folders UP_GG D34 Plus Tops and Dresses FYE 2026_S2_D34_Plus Tops and Dresses_G…" at bounding box center [579, 59] width 1088 height 44
click at [471, 57] on p "FYE 2026_S2_D34_Plus Tops and Dresses_GG" at bounding box center [457, 59] width 242 height 16
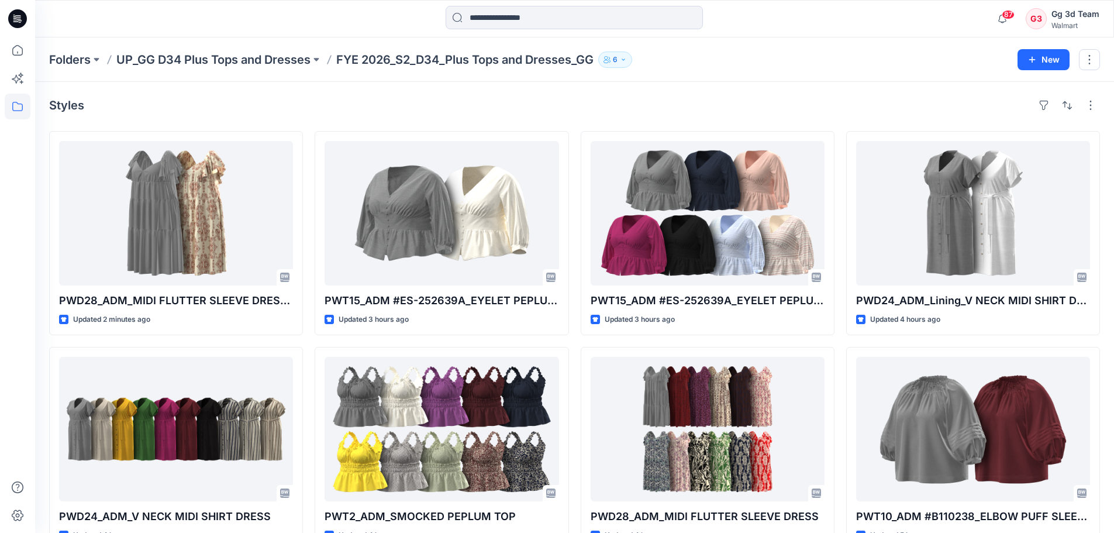
click at [788, 63] on div "Folders UP_GG D34 Plus Tops and Dresses FYE 2026_S2_D34_Plus Tops and Dresses_G…" at bounding box center [529, 59] width 960 height 16
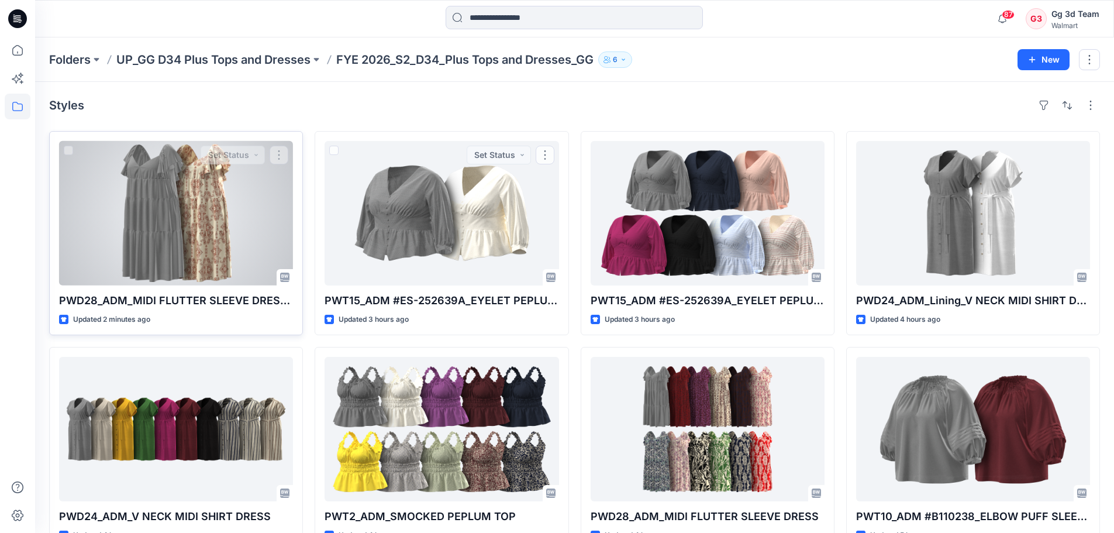
click at [187, 215] on div at bounding box center [176, 213] width 234 height 144
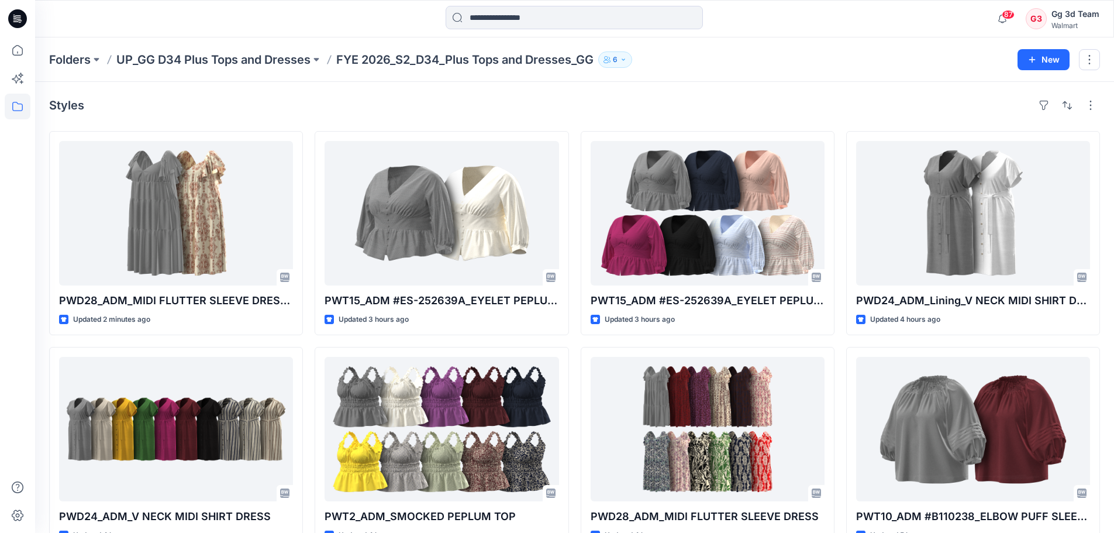
click at [800, 102] on div "Styles" at bounding box center [574, 105] width 1051 height 19
